Goal: Transaction & Acquisition: Purchase product/service

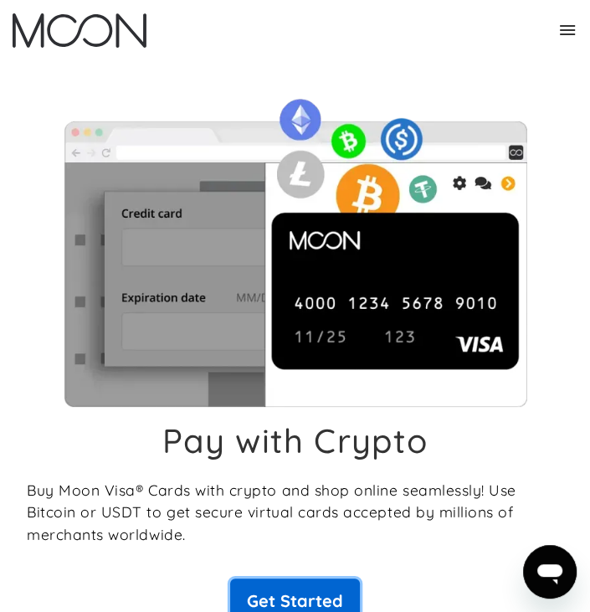
click at [334, 602] on link "Get Started" at bounding box center [295, 600] width 130 height 45
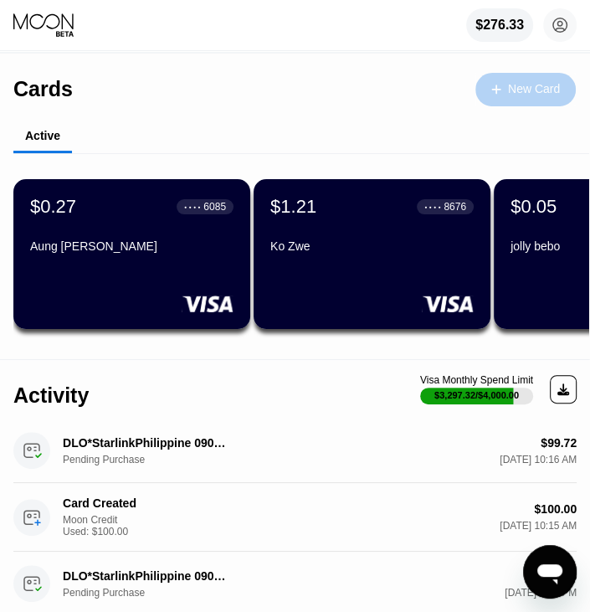
click at [522, 95] on div "New Card" at bounding box center [534, 89] width 52 height 14
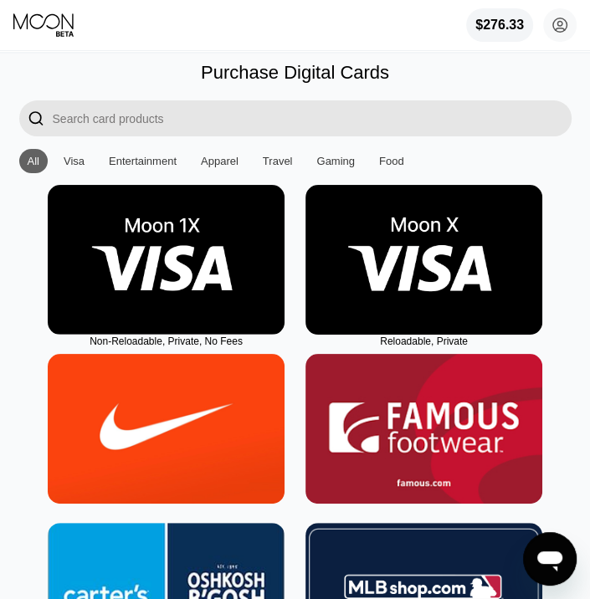
click at [276, 286] on img at bounding box center [166, 260] width 237 height 150
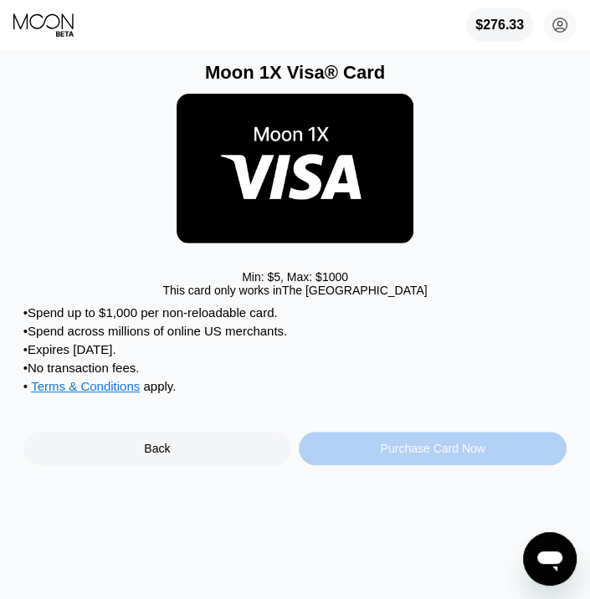
click at [467, 455] on div "Purchase Card Now" at bounding box center [432, 448] width 105 height 13
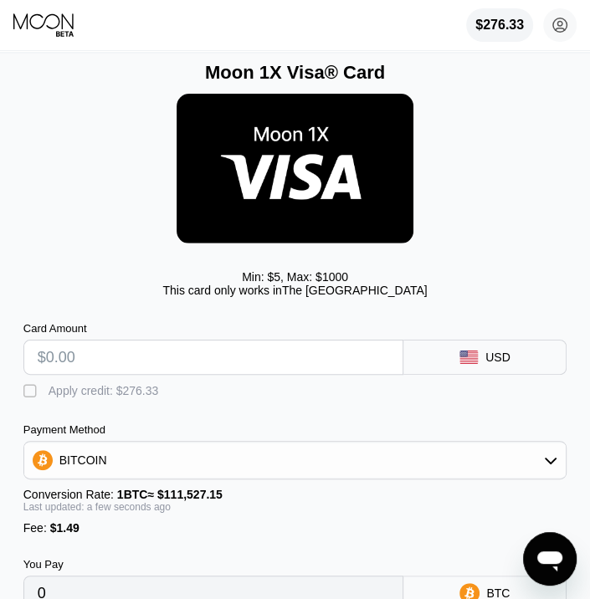
click at [139, 372] on input "text" at bounding box center [214, 357] width 352 height 33
type input "$100"
type input "0.00091001"
type input "$100"
click at [28, 393] on div "" at bounding box center [31, 391] width 17 height 17
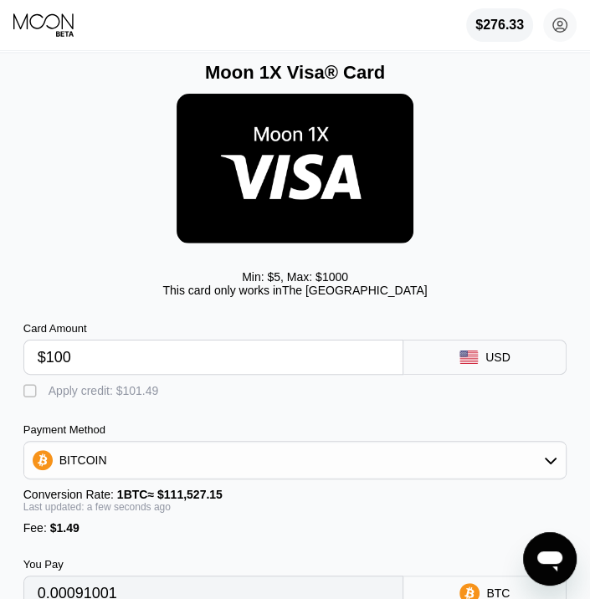
type input "0"
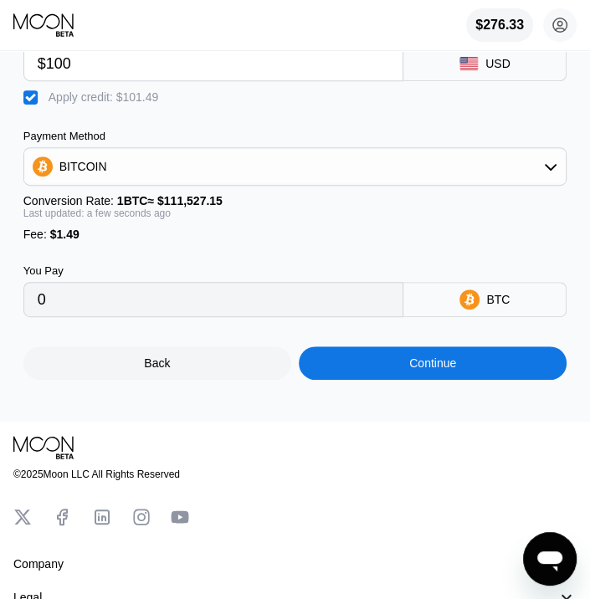
scroll to position [296, 0]
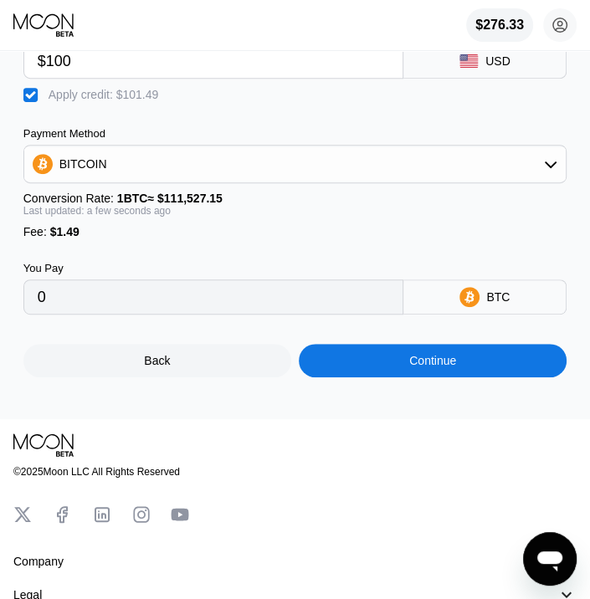
click at [499, 377] on div "Continue" at bounding box center [433, 360] width 268 height 33
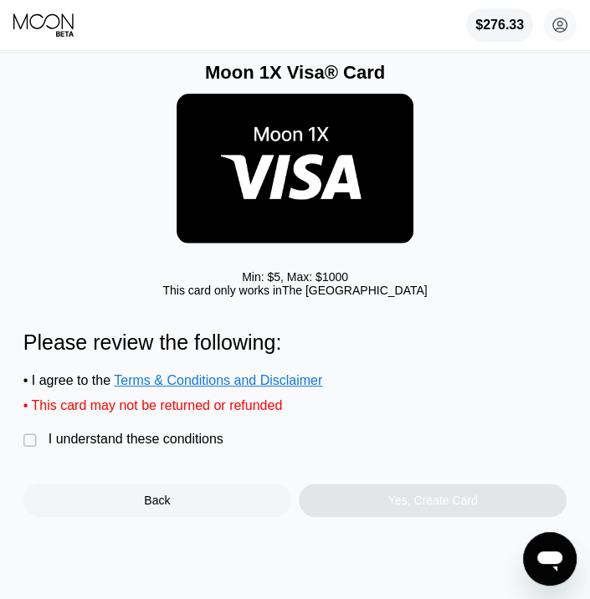
click at [109, 447] on div "I understand these conditions" at bounding box center [136, 439] width 175 height 15
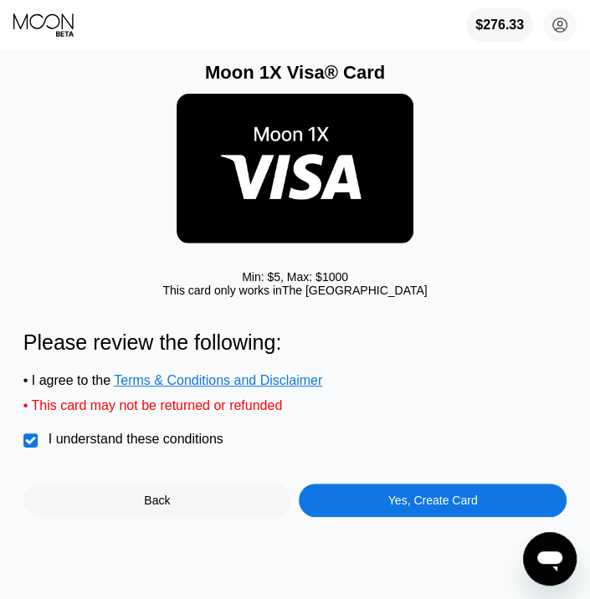
click at [456, 507] on div "Yes, Create Card" at bounding box center [433, 500] width 90 height 13
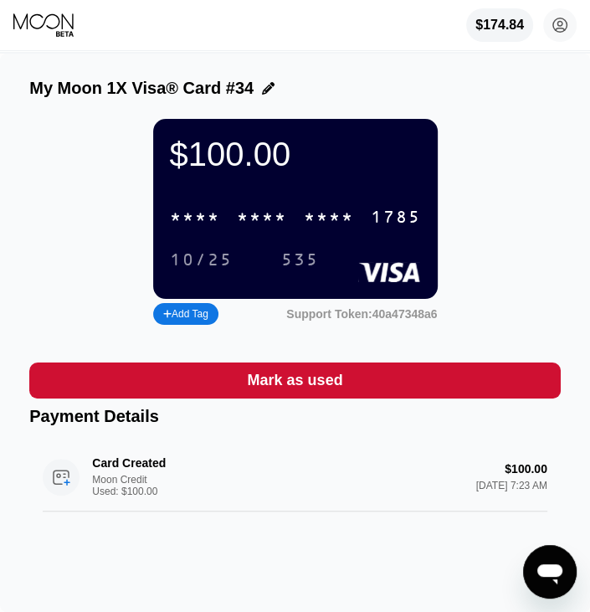
click at [255, 86] on div at bounding box center [264, 88] width 21 height 13
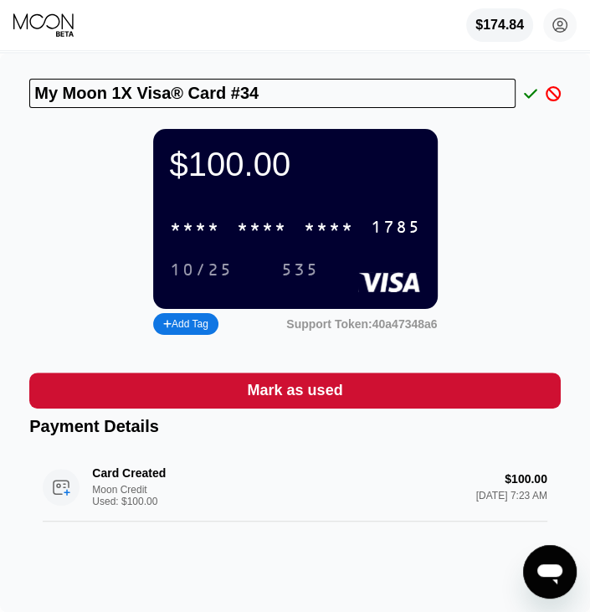
drag, startPoint x: 265, startPoint y: 89, endPoint x: -3, endPoint y: 116, distance: 270.0
click at [0, 116] on html "$174.84 crushiron.mk@hotmail.com  Home Settings Support Careers About Us Log o…" at bounding box center [295, 306] width 590 height 612
type input "Dashi zoi"
click at [522, 90] on div at bounding box center [526, 93] width 22 height 15
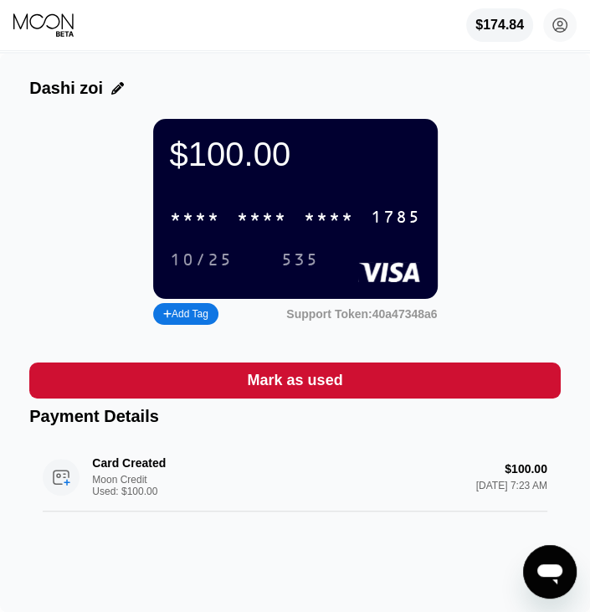
click at [385, 228] on div "1785" at bounding box center [396, 217] width 50 height 19
click at [393, 226] on div "1785" at bounding box center [396, 217] width 50 height 19
click at [310, 270] on div "535" at bounding box center [300, 260] width 38 height 19
click at [57, 26] on icon at bounding box center [43, 21] width 60 height 16
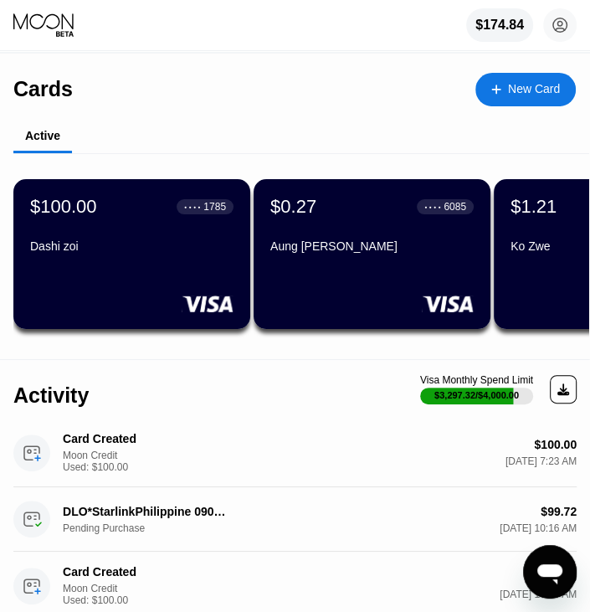
click at [532, 96] on div "New Card" at bounding box center [534, 89] width 52 height 14
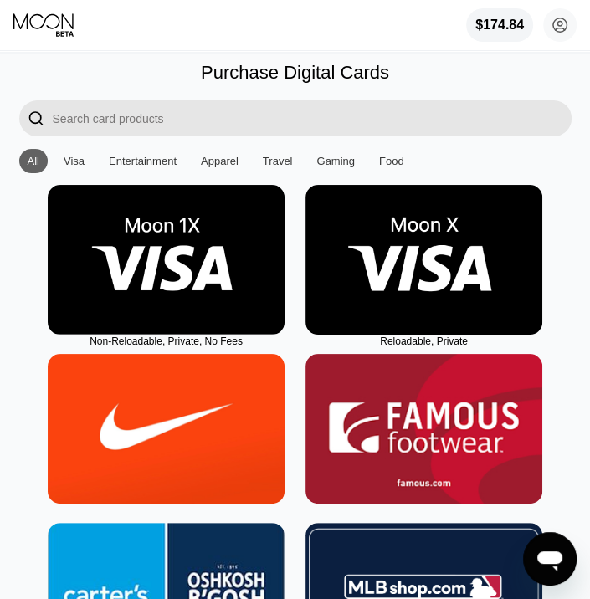
click at [164, 264] on img at bounding box center [166, 260] width 237 height 150
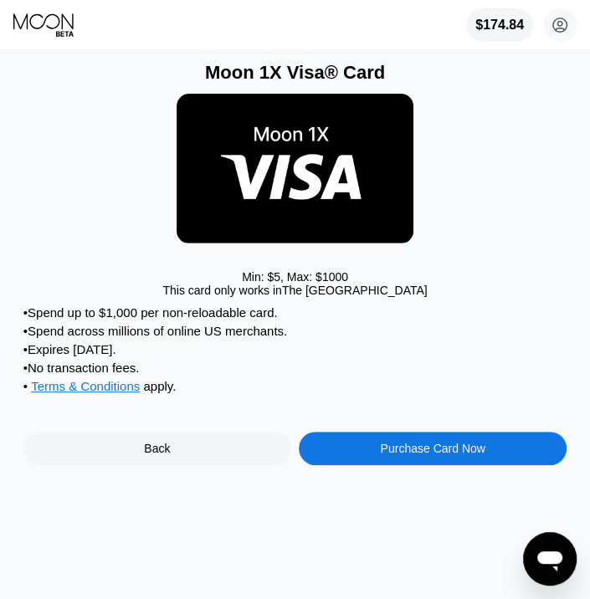
click at [439, 465] on div "Purchase Card Now" at bounding box center [433, 448] width 268 height 33
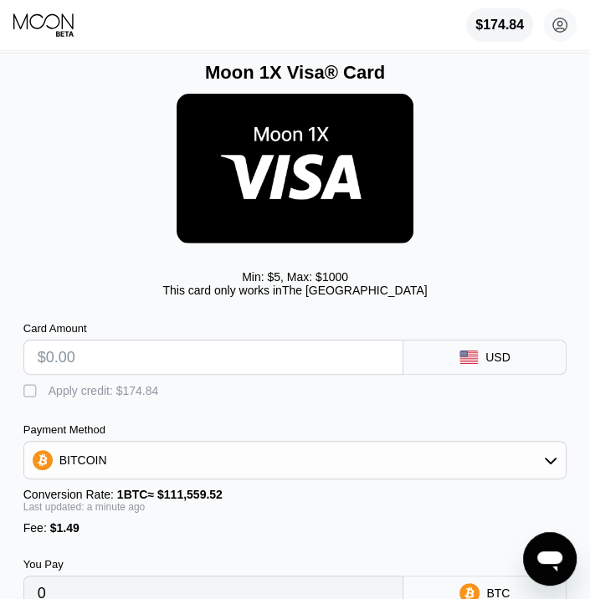
click at [60, 368] on input "text" at bounding box center [214, 357] width 352 height 33
type input "$1"
type input "0.00002232"
type input "$10"
type input "0.00010300"
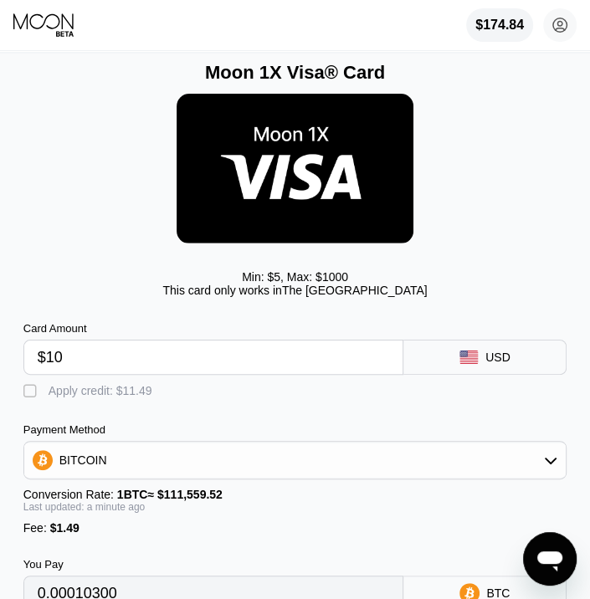
type input "$100"
type input "0.00090974"
type input "$100.5"
type input "0.00091423"
type input "$100.5"
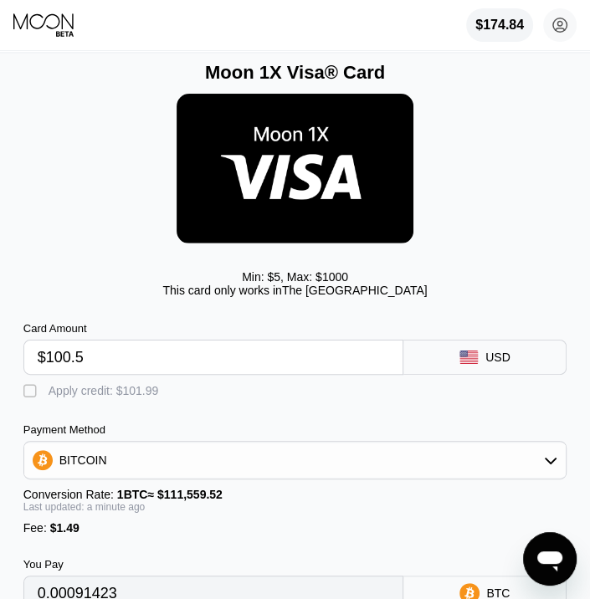
click at [30, 395] on div "" at bounding box center [31, 391] width 17 height 17
type input "0"
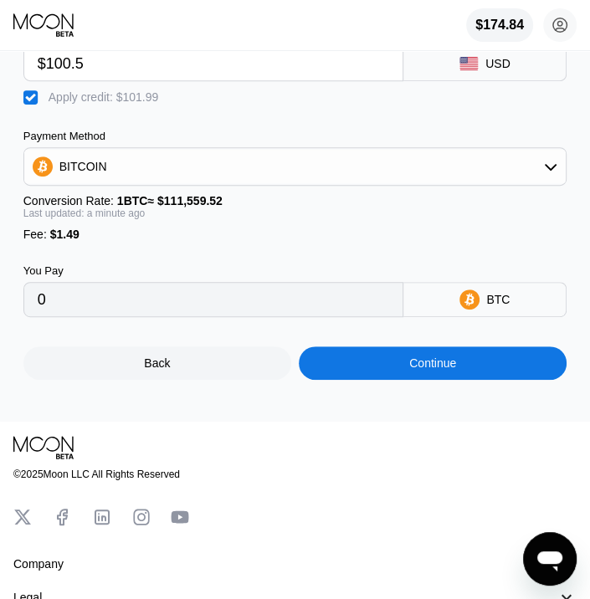
scroll to position [295, 0]
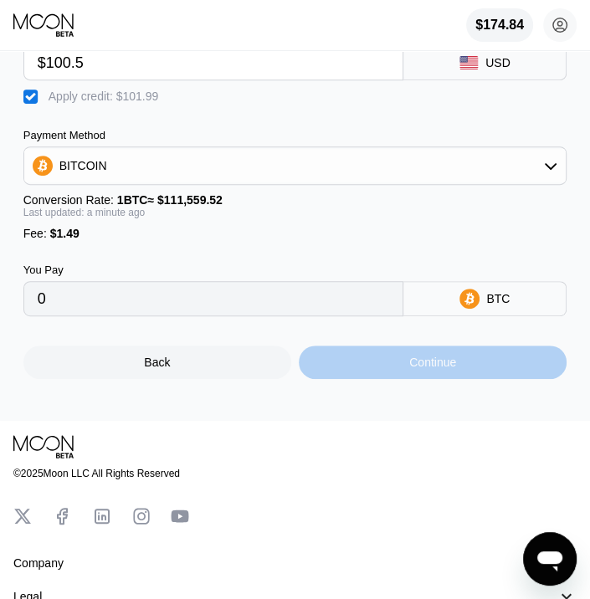
click at [478, 377] on div "Continue" at bounding box center [433, 362] width 268 height 33
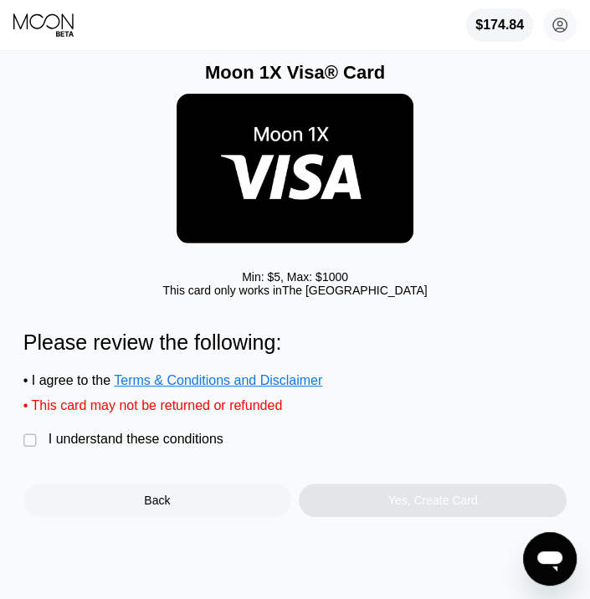
click at [134, 447] on div "I understand these conditions" at bounding box center [136, 439] width 175 height 15
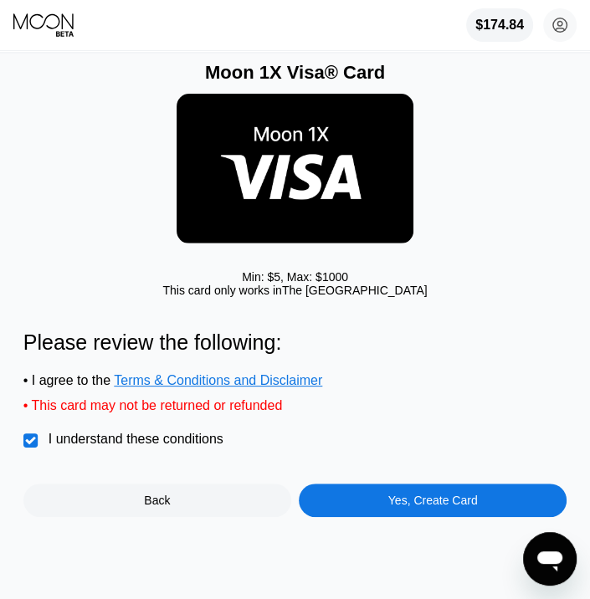
click at [455, 507] on div "Yes, Create Card" at bounding box center [433, 500] width 90 height 13
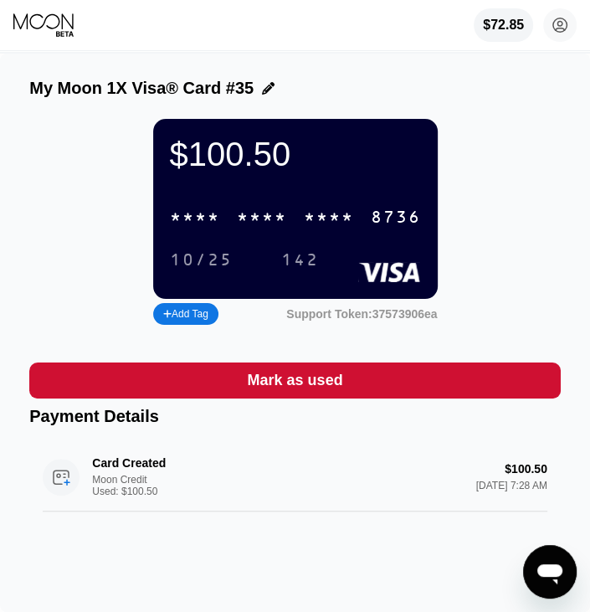
click at [263, 85] on icon at bounding box center [268, 88] width 13 height 13
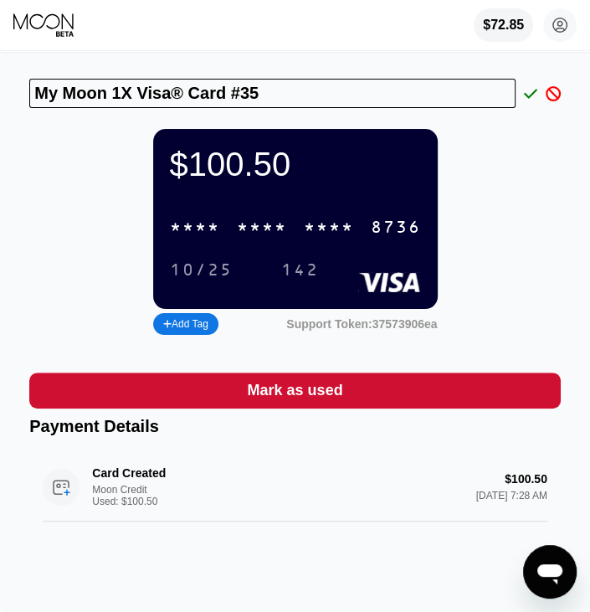
drag, startPoint x: 278, startPoint y: 86, endPoint x: -3, endPoint y: 105, distance: 281.7
click at [0, 105] on html "$72.85 crushiron.mk@hotmail.com  Home Settings Support Careers About Us Log ou…" at bounding box center [295, 306] width 590 height 612
type input "5"
click at [356, 90] on input "Text input field" at bounding box center [272, 93] width 486 height 29
paste input "Dashi zoi"
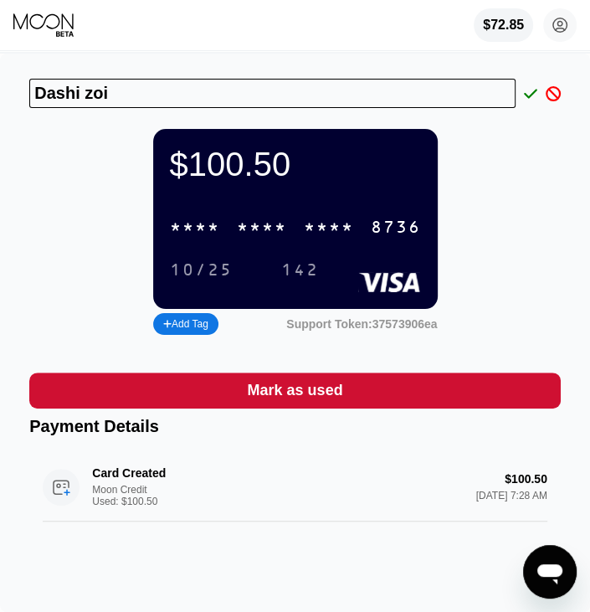
type input "Dashi zoi"
click at [530, 96] on icon at bounding box center [530, 93] width 13 height 9
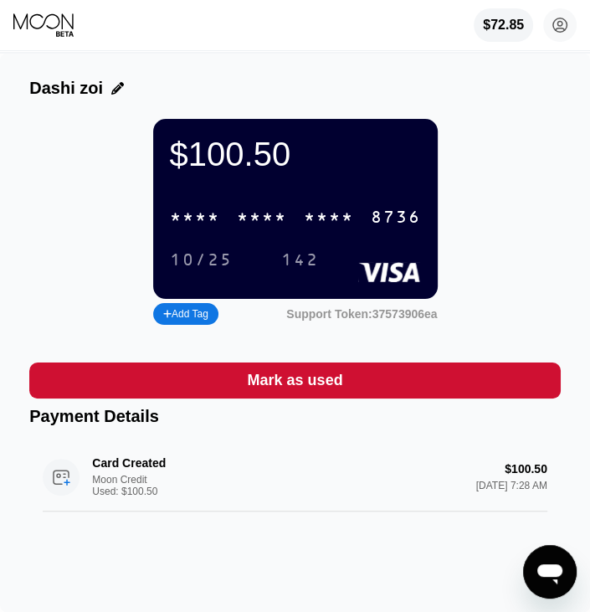
click at [379, 219] on div "8736" at bounding box center [396, 217] width 50 height 19
click at [199, 270] on div "10/25" at bounding box center [201, 260] width 63 height 19
click at [304, 270] on div "142" at bounding box center [300, 260] width 38 height 19
